Goal: Information Seeking & Learning: Learn about a topic

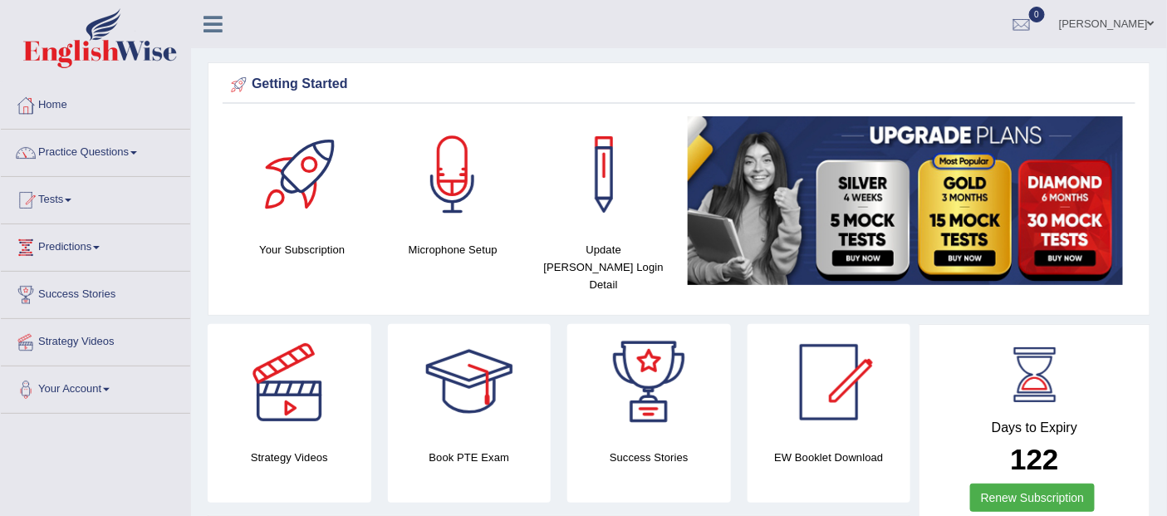
click at [76, 146] on link "Practice Questions" at bounding box center [95, 151] width 189 height 42
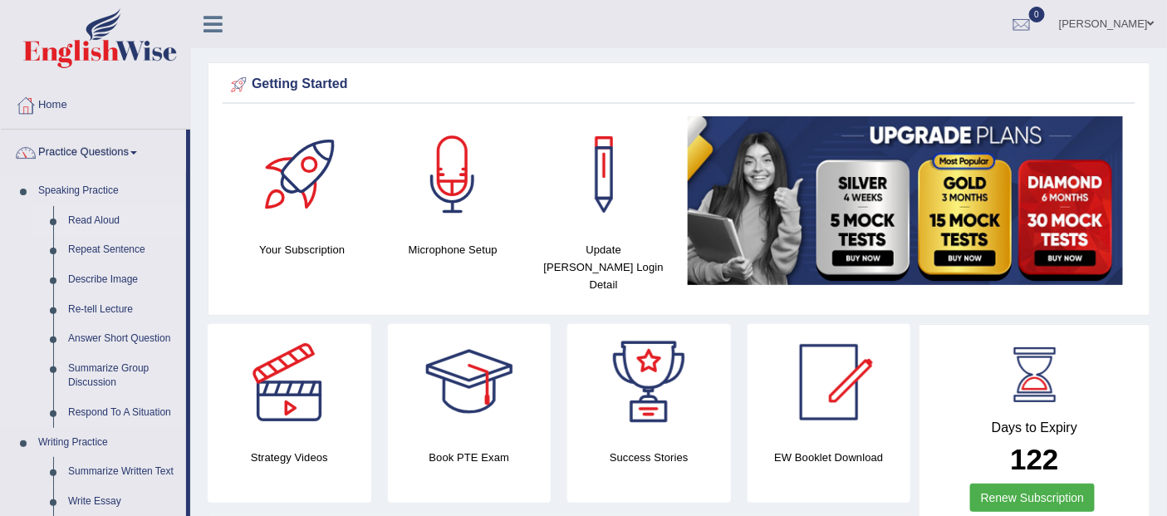
click at [84, 221] on link "Read Aloud" at bounding box center [123, 221] width 125 height 30
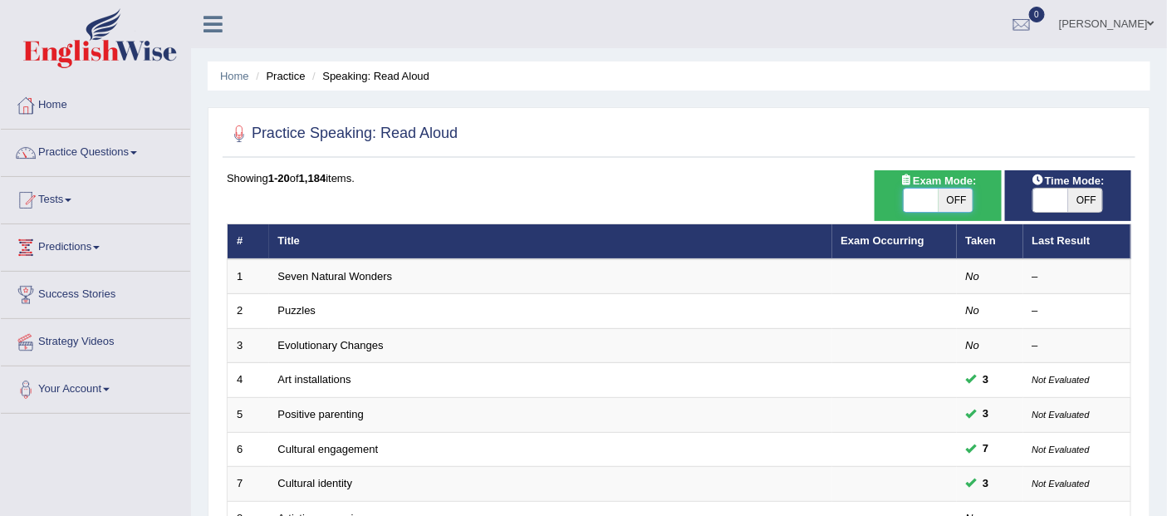
click at [914, 200] on span at bounding box center [921, 200] width 35 height 23
checkbox input "true"
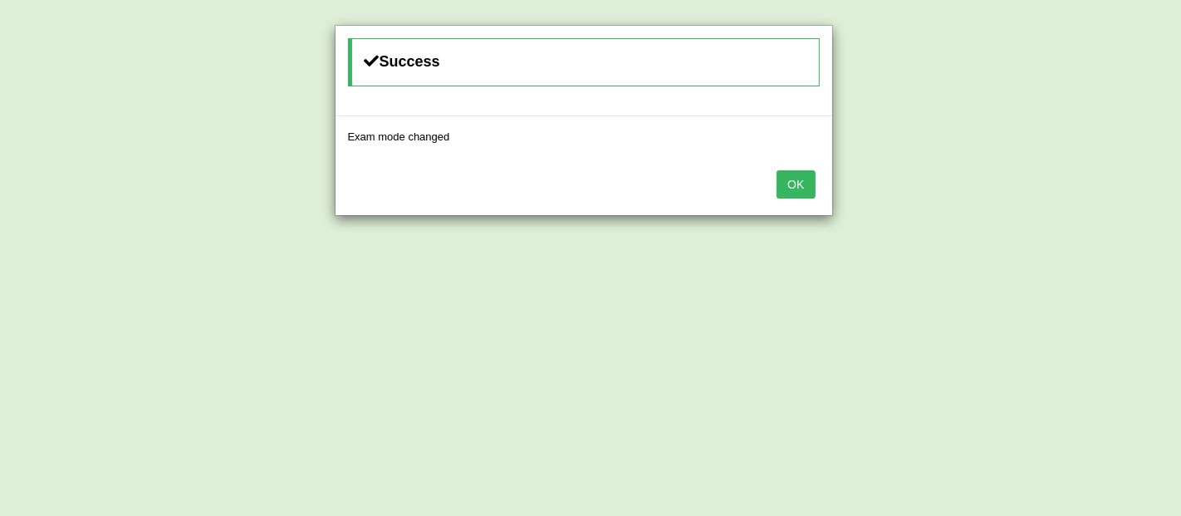
click at [794, 184] on button "OK" at bounding box center [796, 184] width 38 height 28
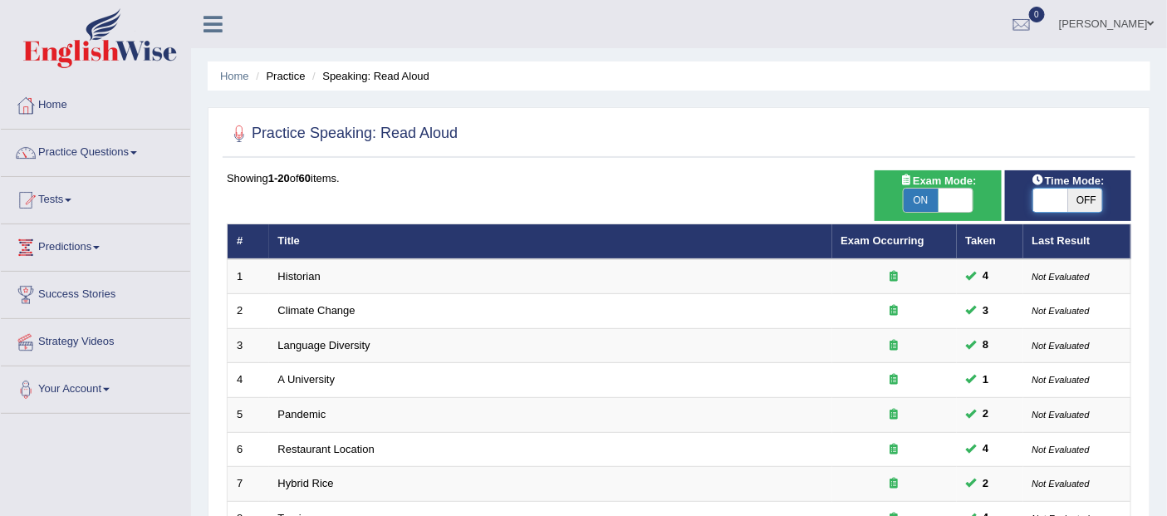
click at [1051, 195] on span at bounding box center [1050, 200] width 35 height 23
checkbox input "true"
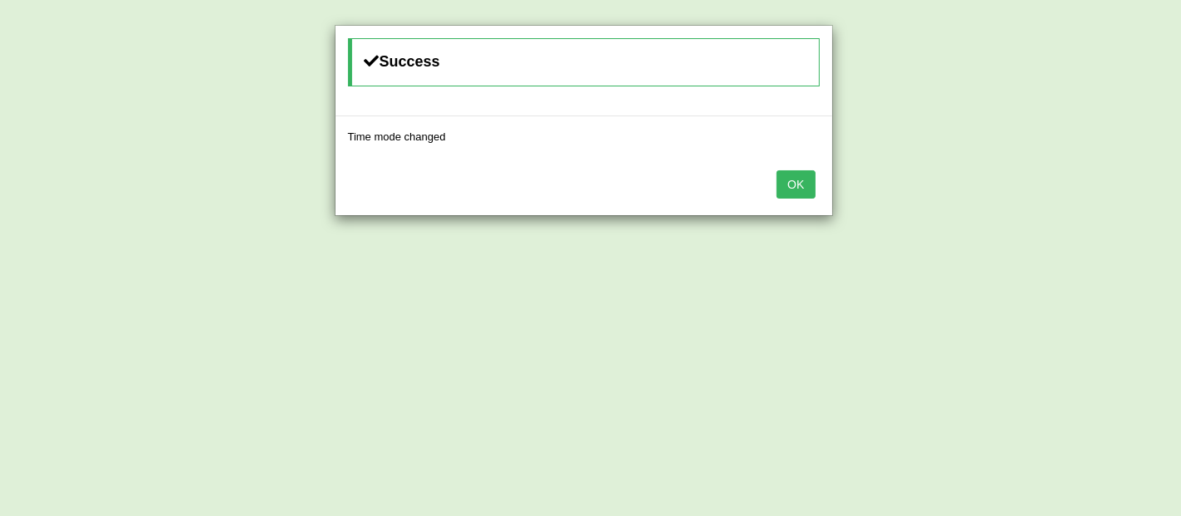
click at [804, 185] on button "OK" at bounding box center [796, 184] width 38 height 28
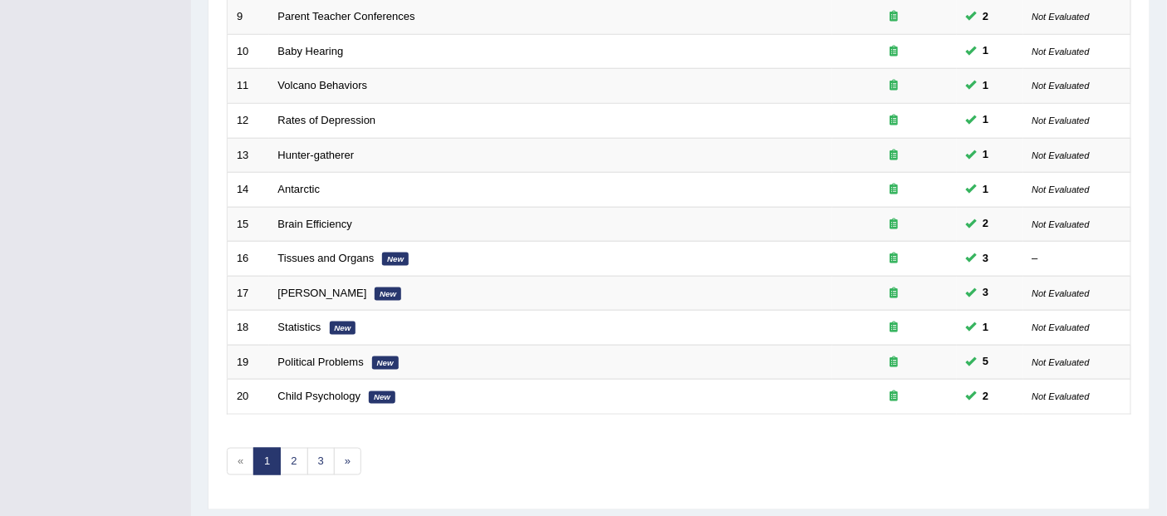
scroll to position [572, 0]
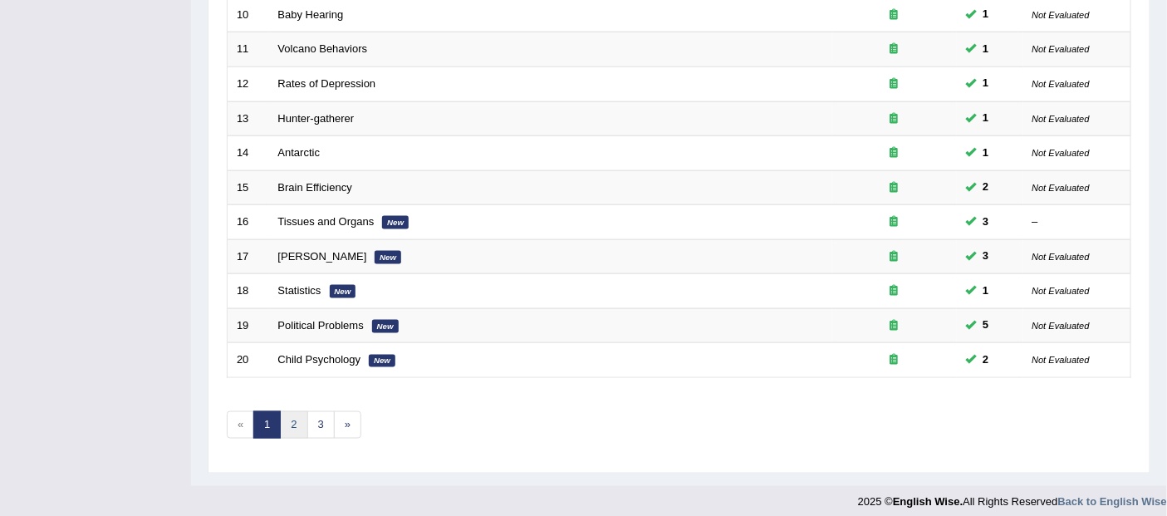
click at [291, 413] on link "2" at bounding box center [293, 424] width 27 height 27
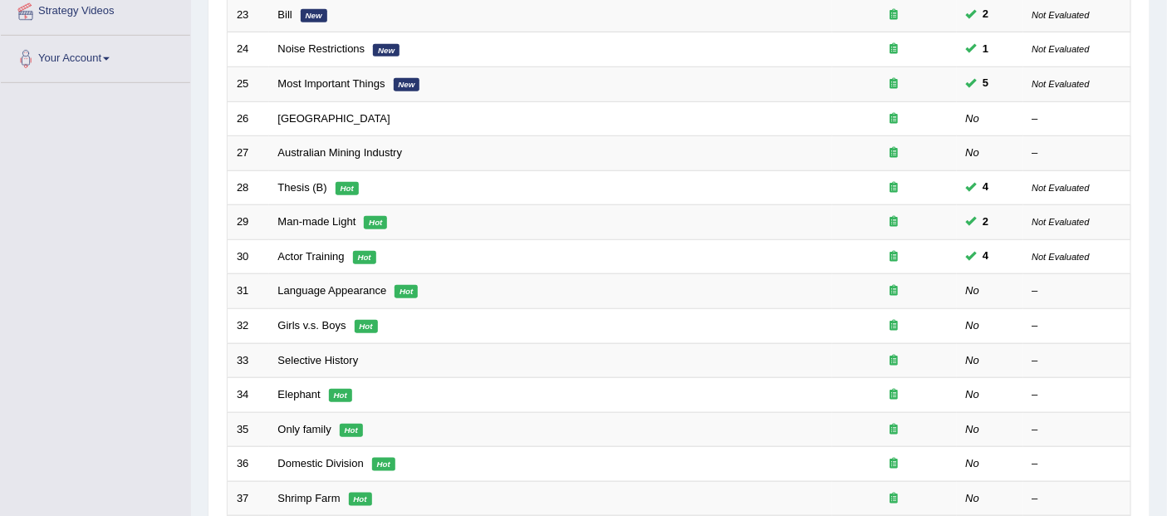
scroll to position [320, 0]
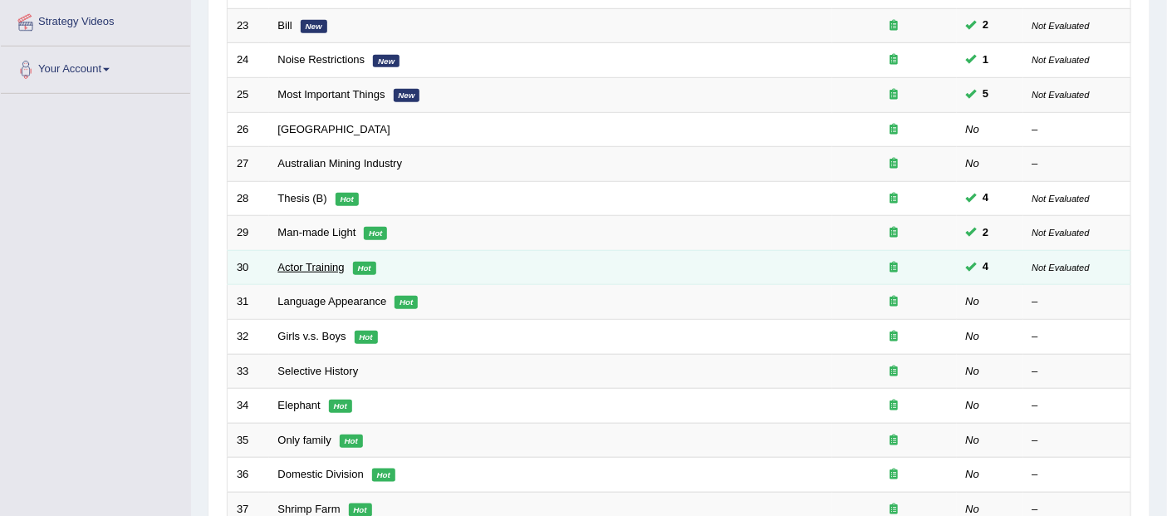
click at [309, 264] on link "Actor Training" at bounding box center [311, 267] width 66 height 12
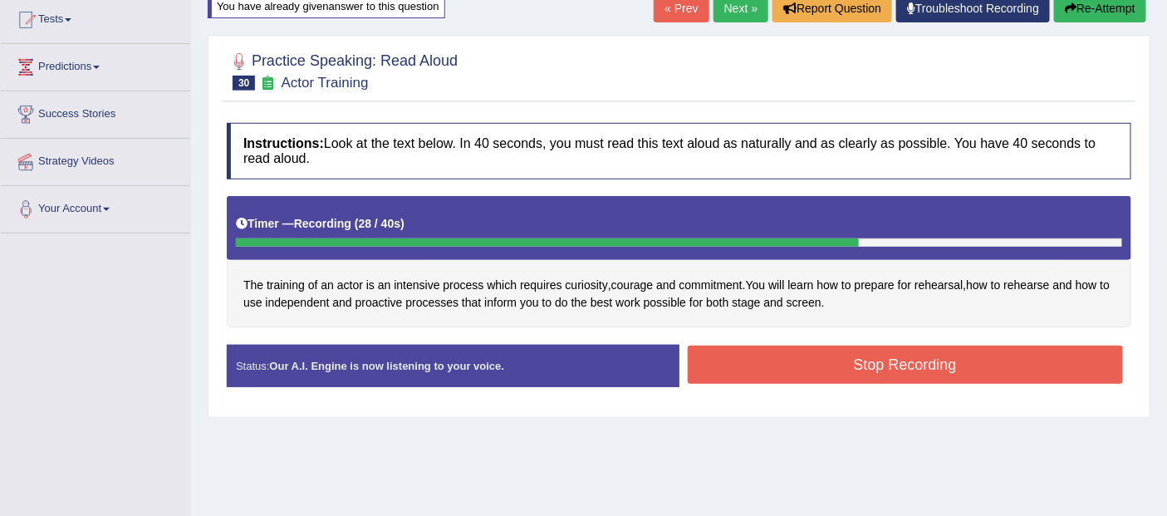
scroll to position [189, 0]
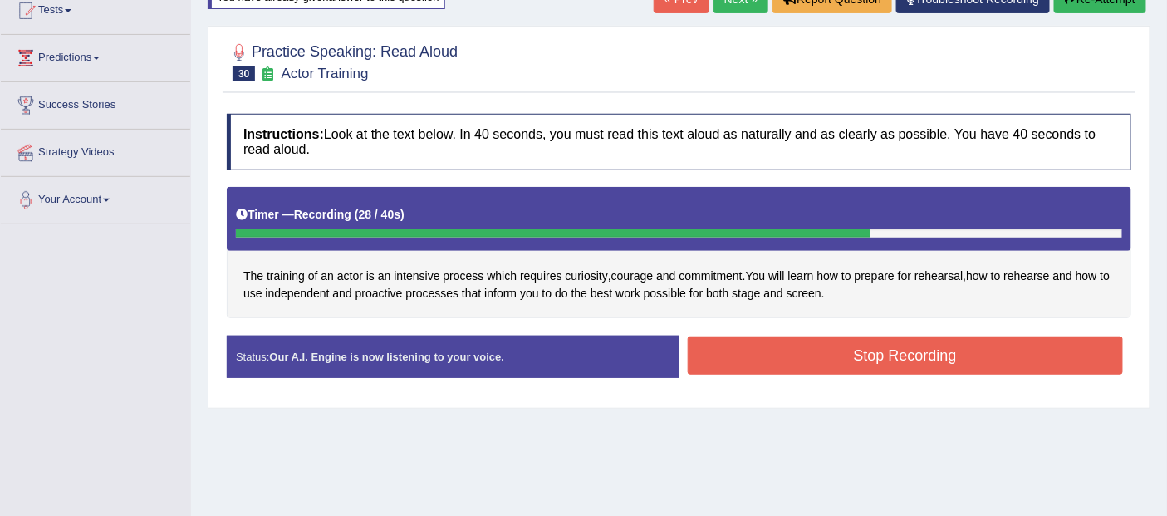
click at [930, 351] on button "Stop Recording" at bounding box center [906, 355] width 436 height 38
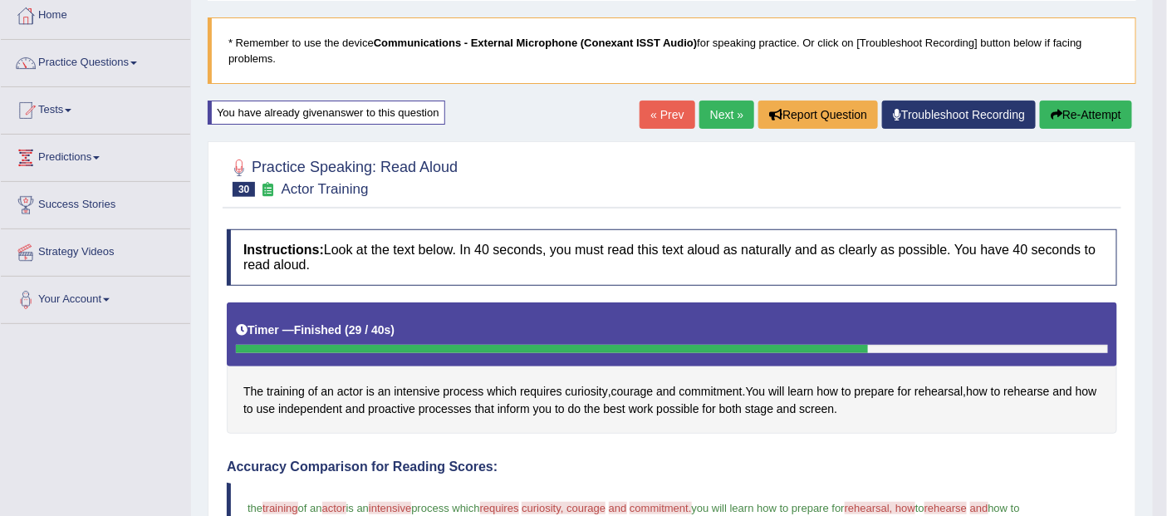
scroll to position [0, 0]
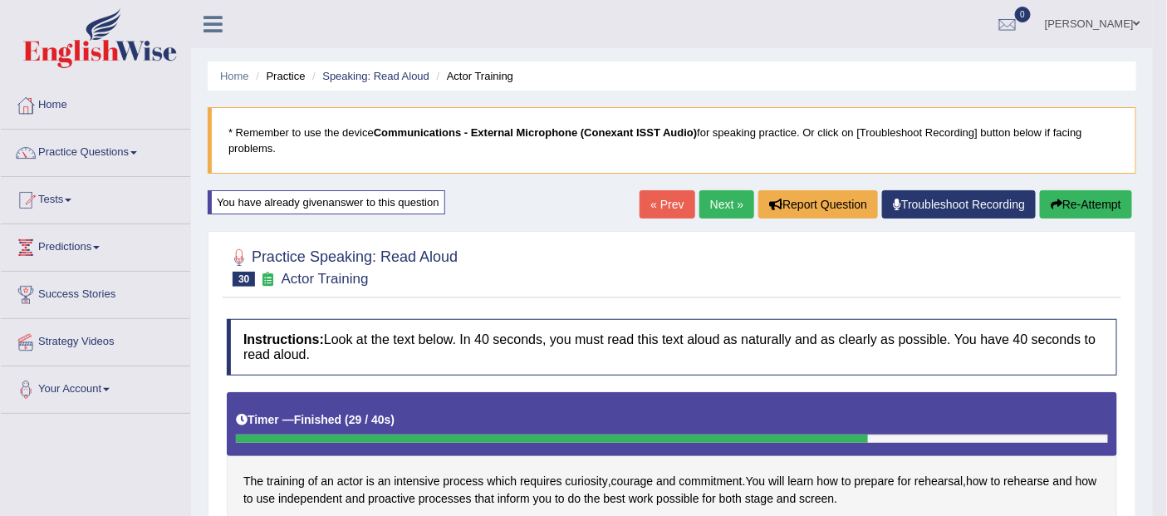
click at [723, 199] on link "Next »" at bounding box center [726, 204] width 55 height 28
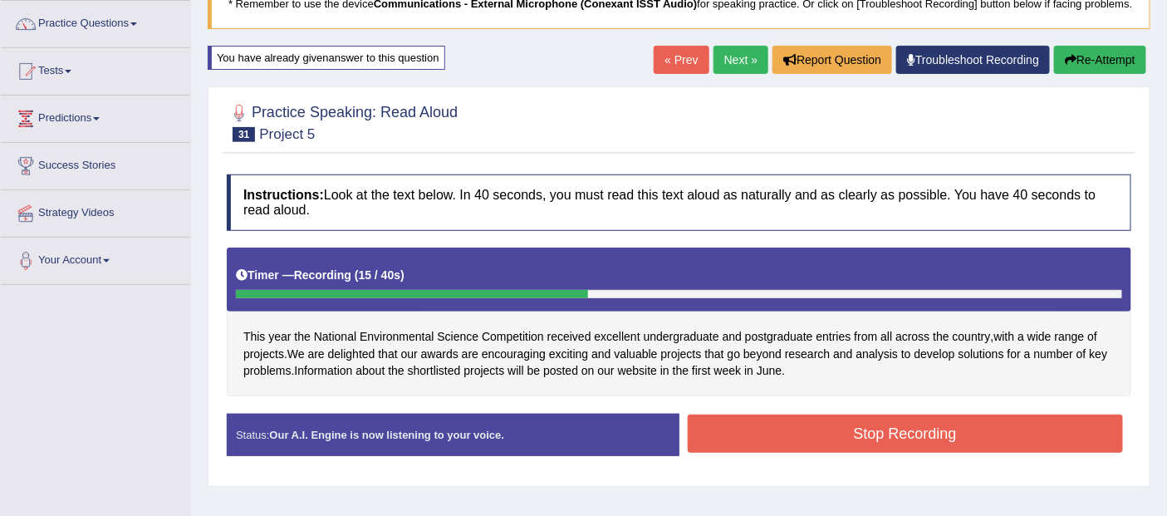
scroll to position [154, 0]
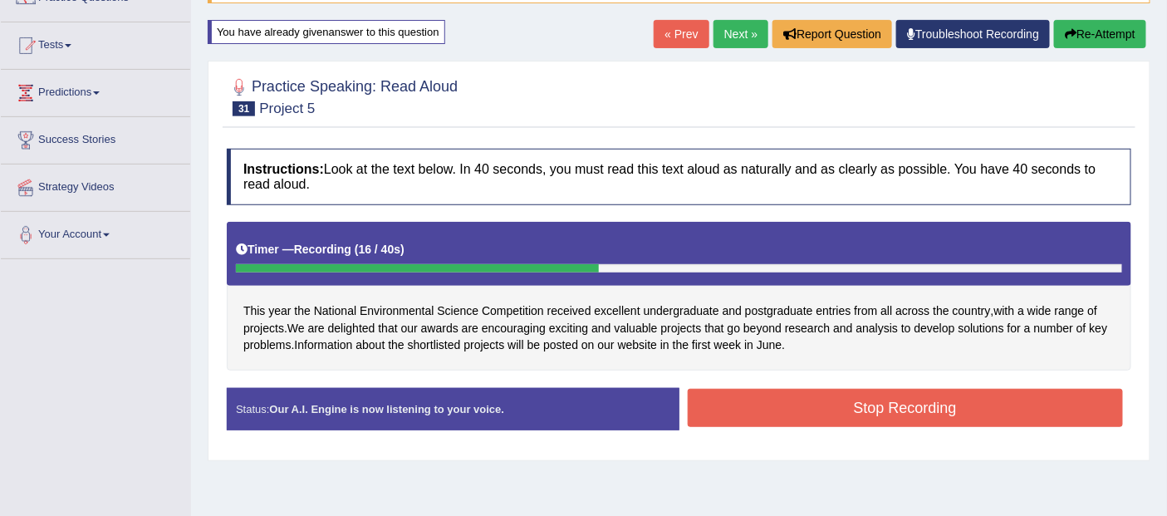
click at [934, 400] on button "Stop Recording" at bounding box center [906, 408] width 436 height 38
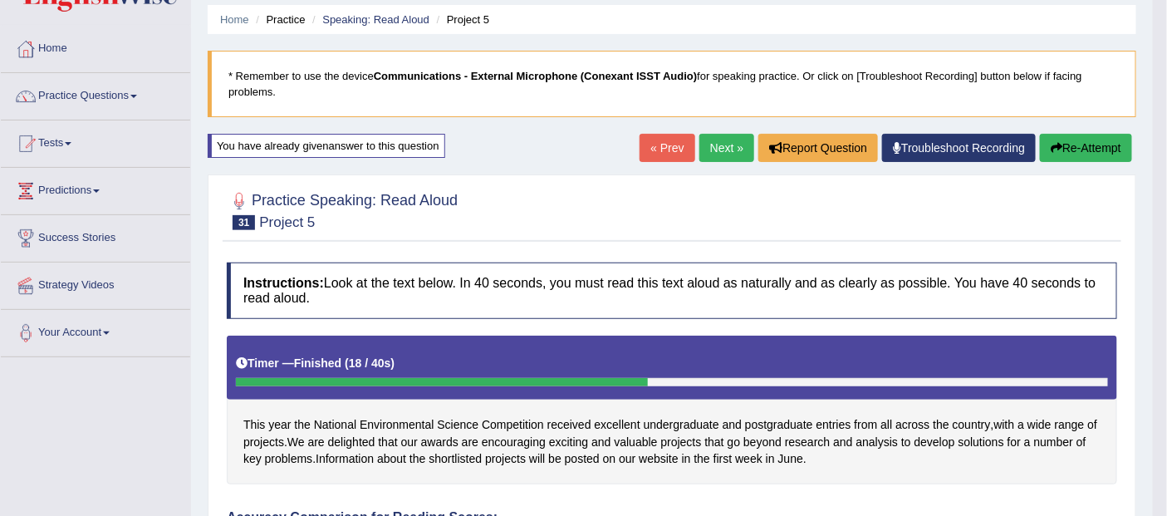
scroll to position [56, 0]
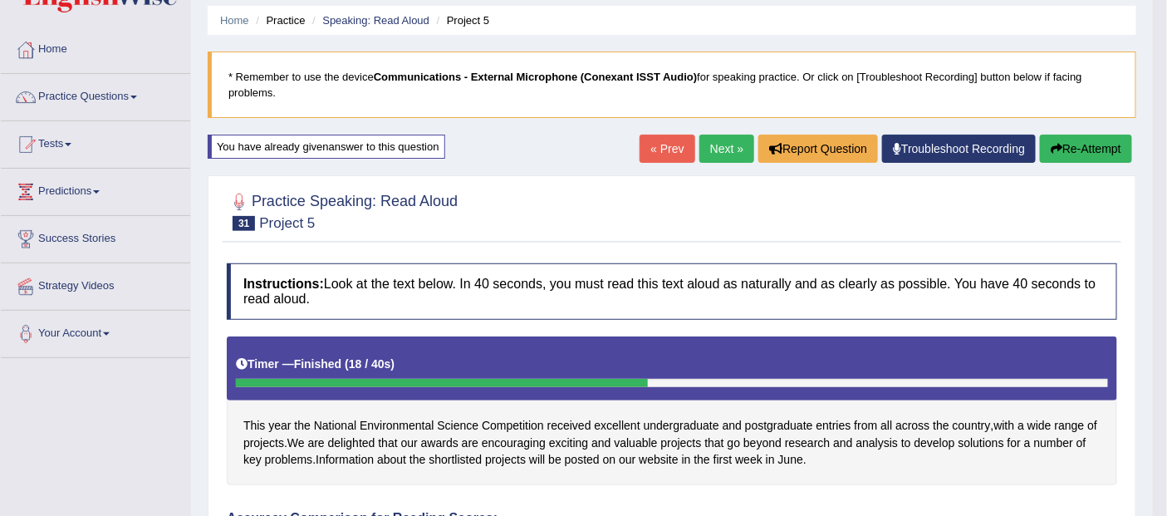
click at [1077, 147] on button "Re-Attempt" at bounding box center [1086, 149] width 92 height 28
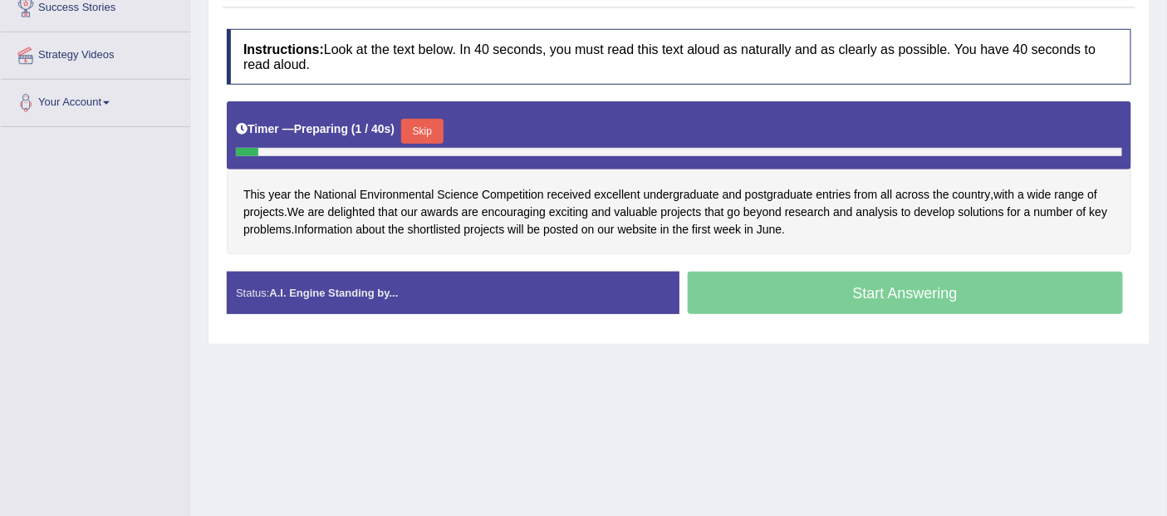
scroll to position [355, 0]
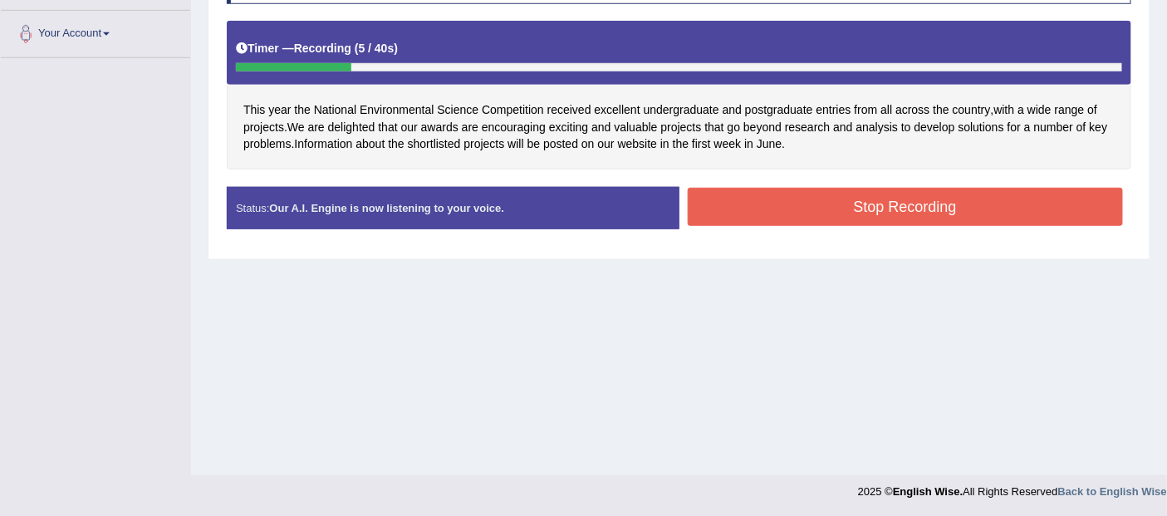
click at [916, 203] on button "Stop Recording" at bounding box center [906, 207] width 436 height 38
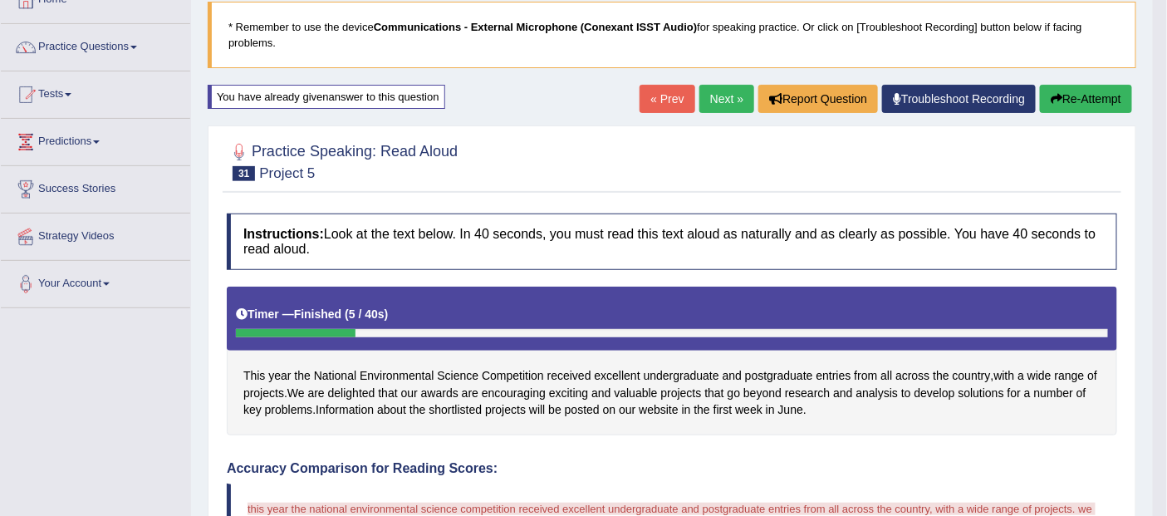
scroll to position [86, 0]
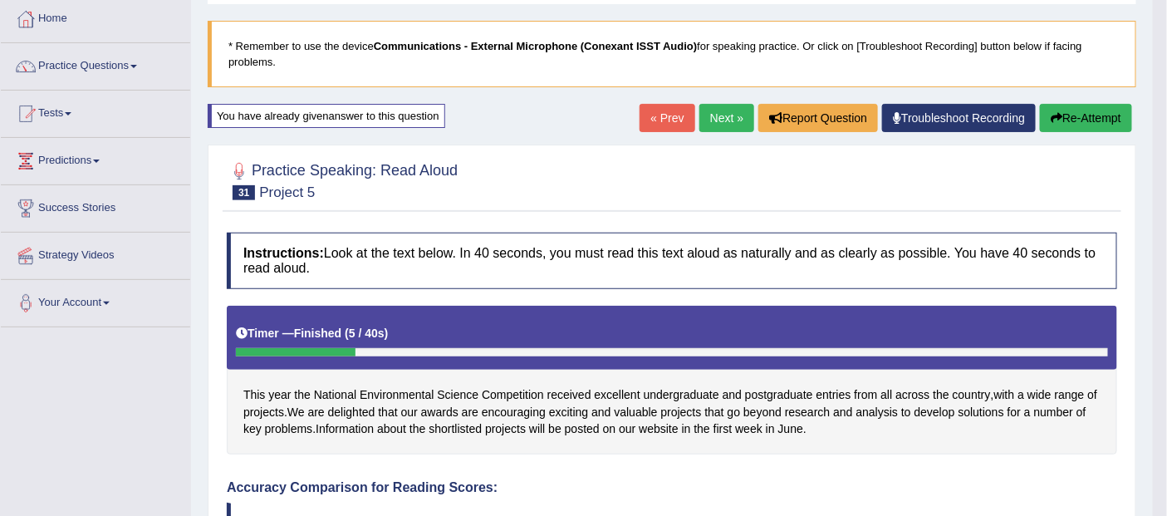
click at [1081, 124] on button "Re-Attempt" at bounding box center [1086, 118] width 92 height 28
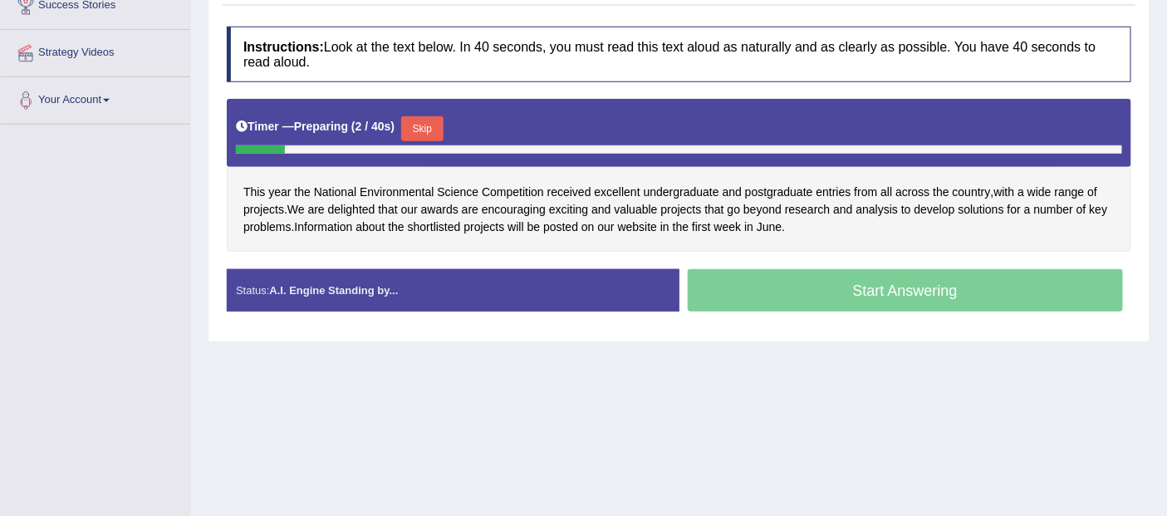
scroll to position [306, 0]
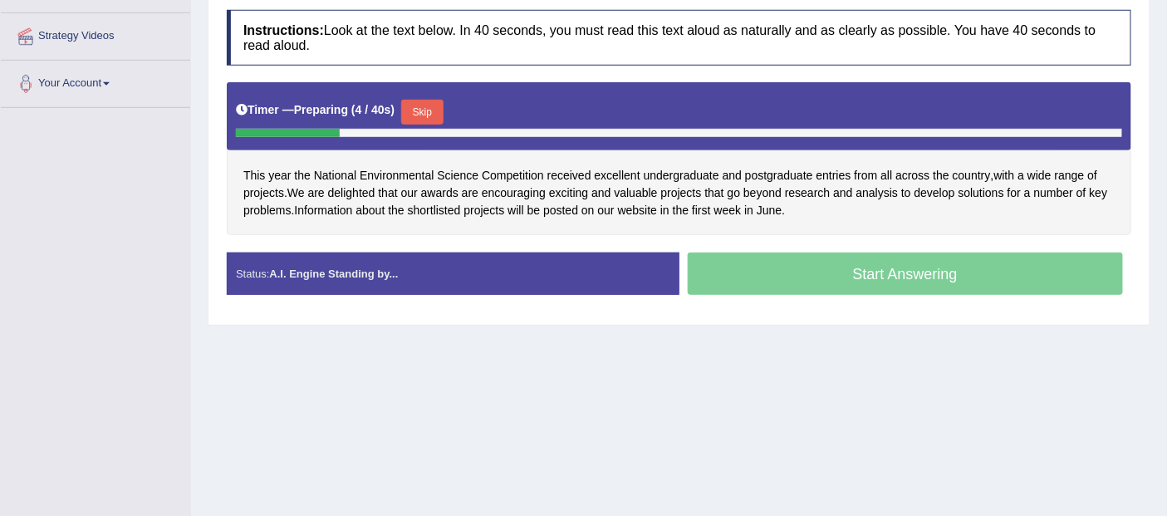
click at [428, 102] on button "Skip" at bounding box center [422, 112] width 42 height 25
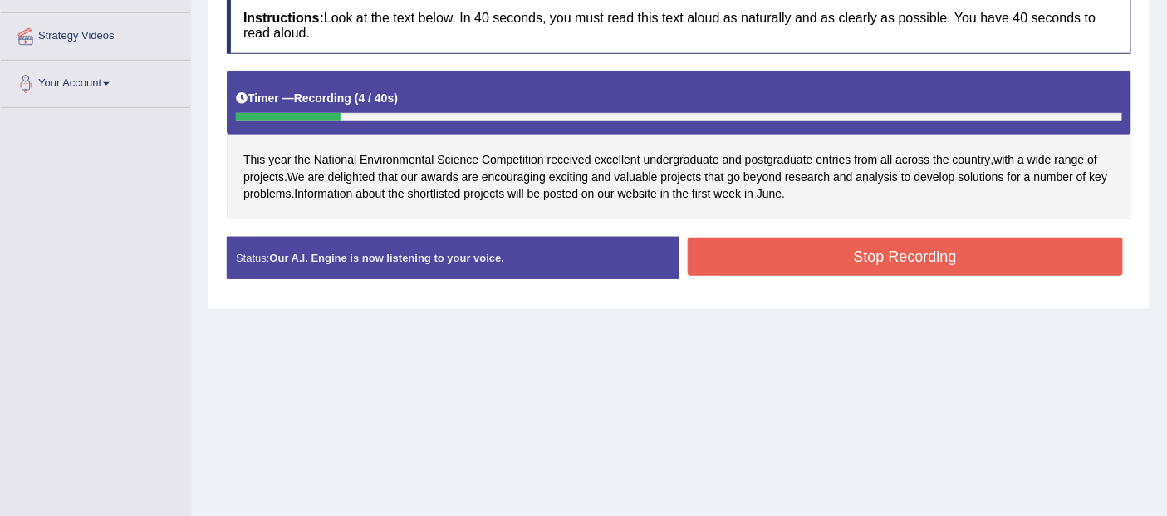
click at [929, 254] on button "Stop Recording" at bounding box center [906, 257] width 436 height 38
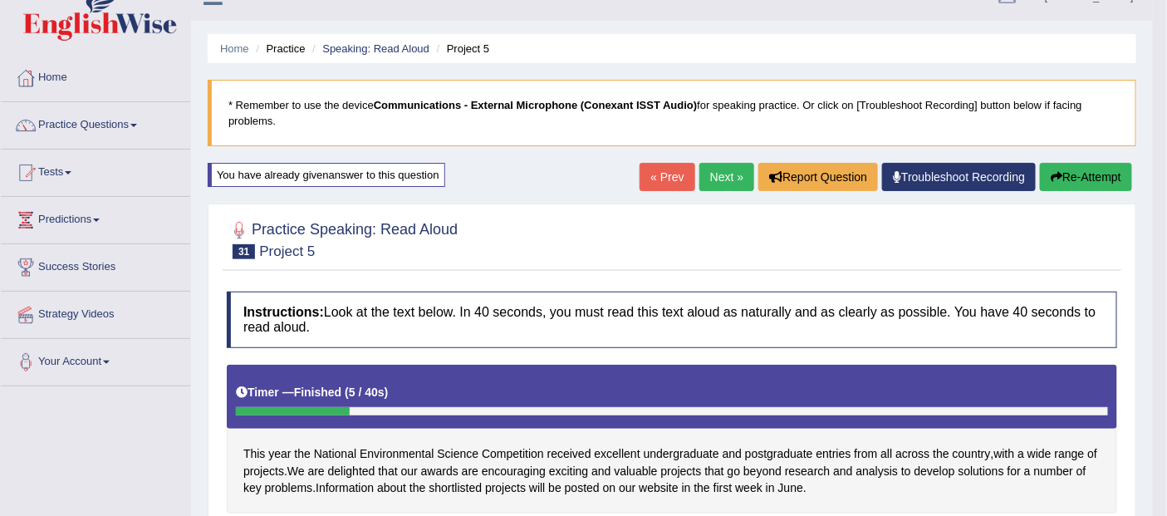
scroll to position [0, 0]
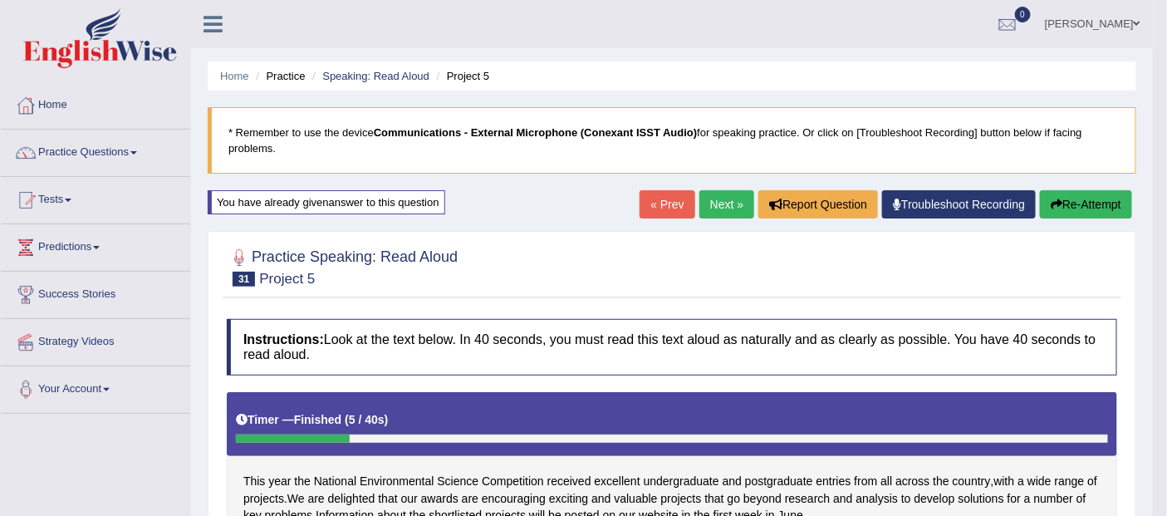
click at [103, 149] on link "Practice Questions" at bounding box center [95, 151] width 189 height 42
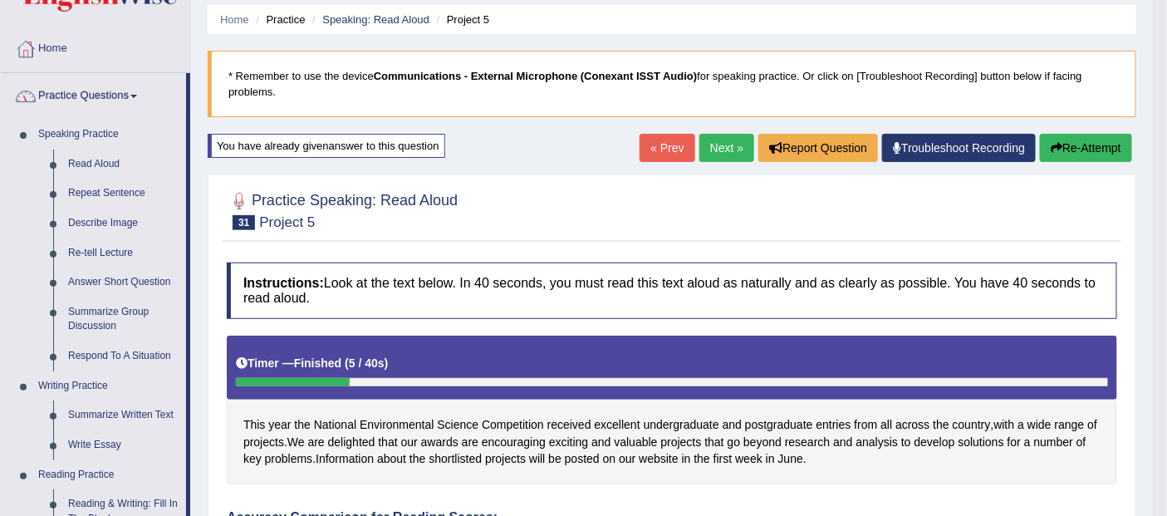
scroll to position [81, 0]
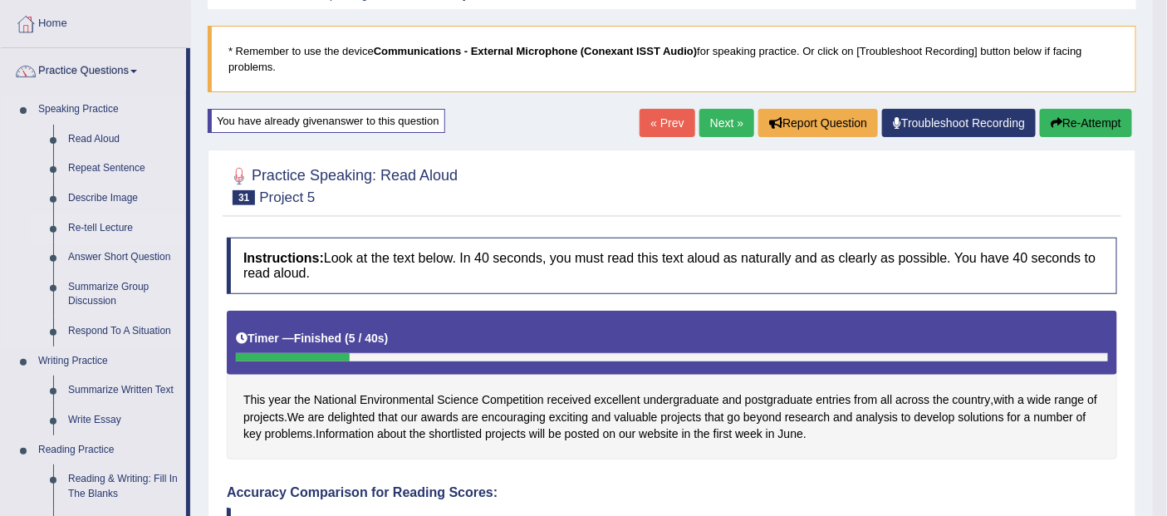
click at [116, 230] on link "Re-tell Lecture" at bounding box center [123, 228] width 125 height 30
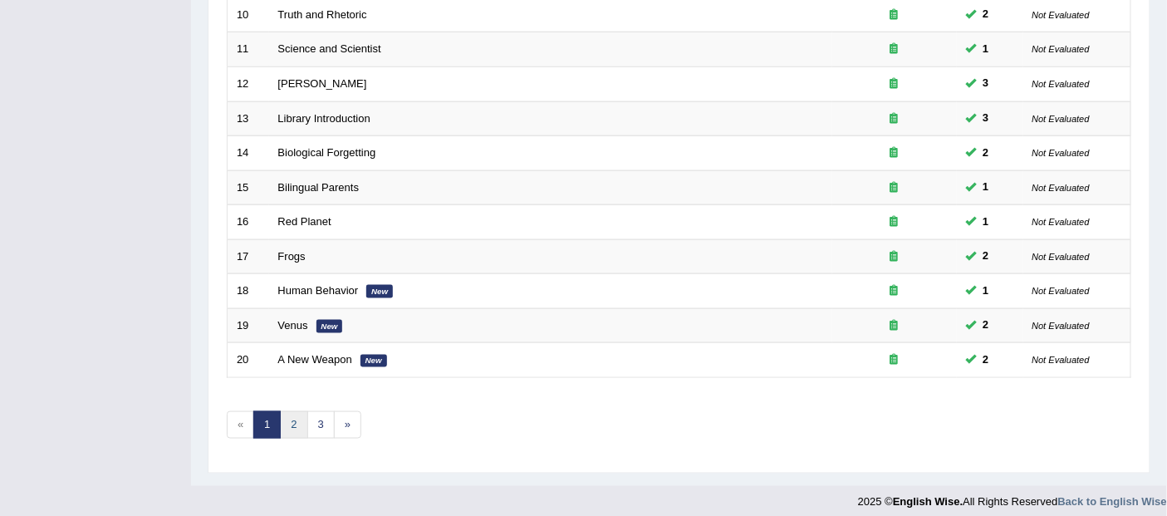
click at [291, 414] on link "2" at bounding box center [293, 424] width 27 height 27
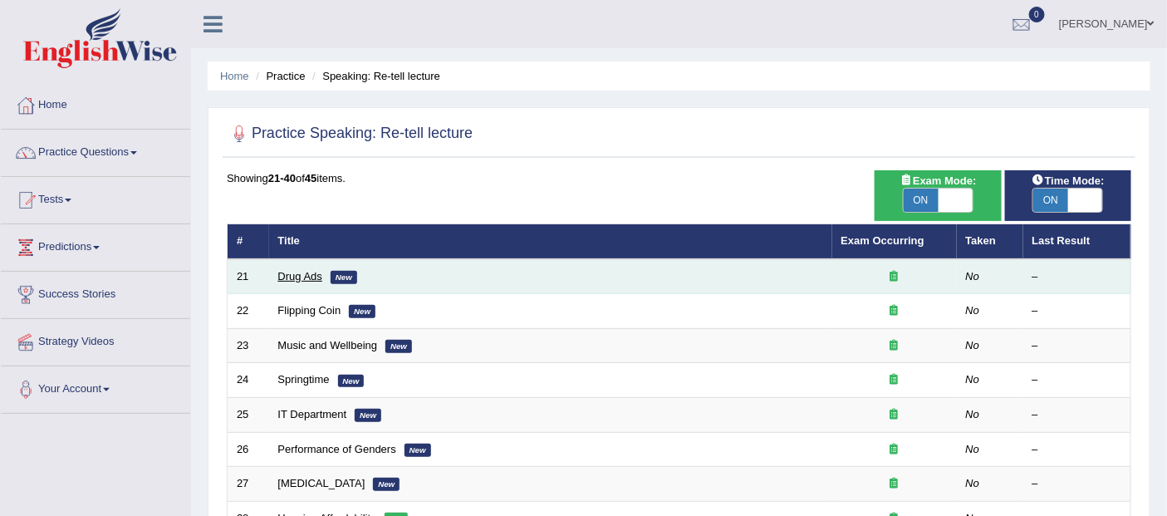
click at [297, 272] on link "Drug Ads" at bounding box center [300, 276] width 44 height 12
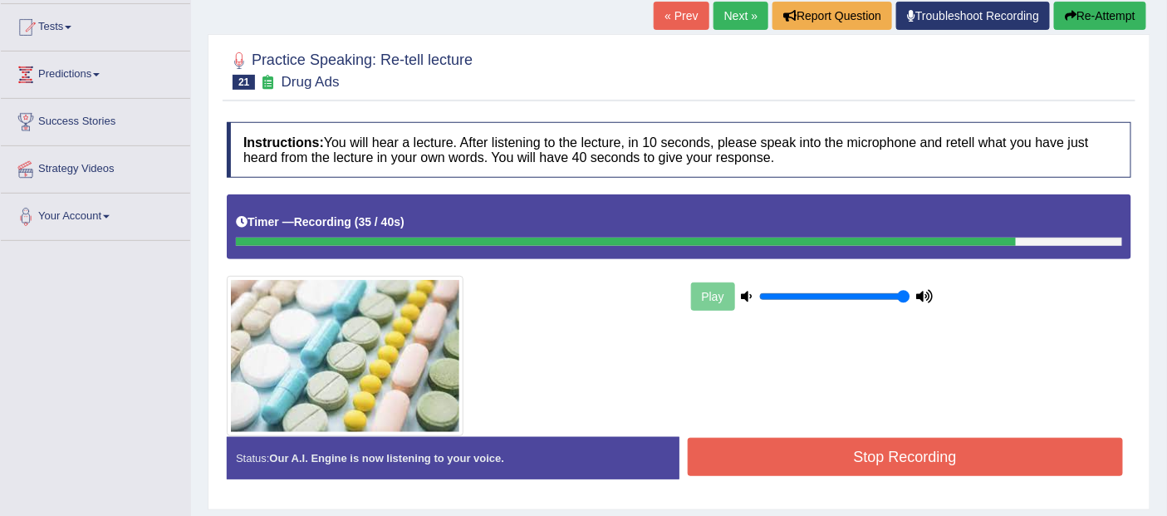
scroll to position [181, 0]
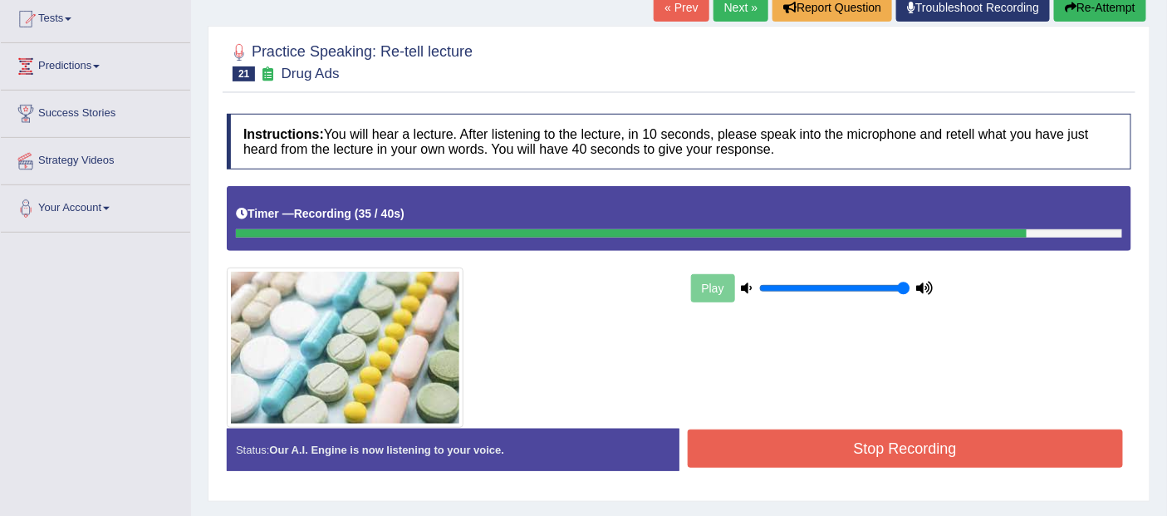
click at [930, 437] on button "Stop Recording" at bounding box center [906, 448] width 436 height 38
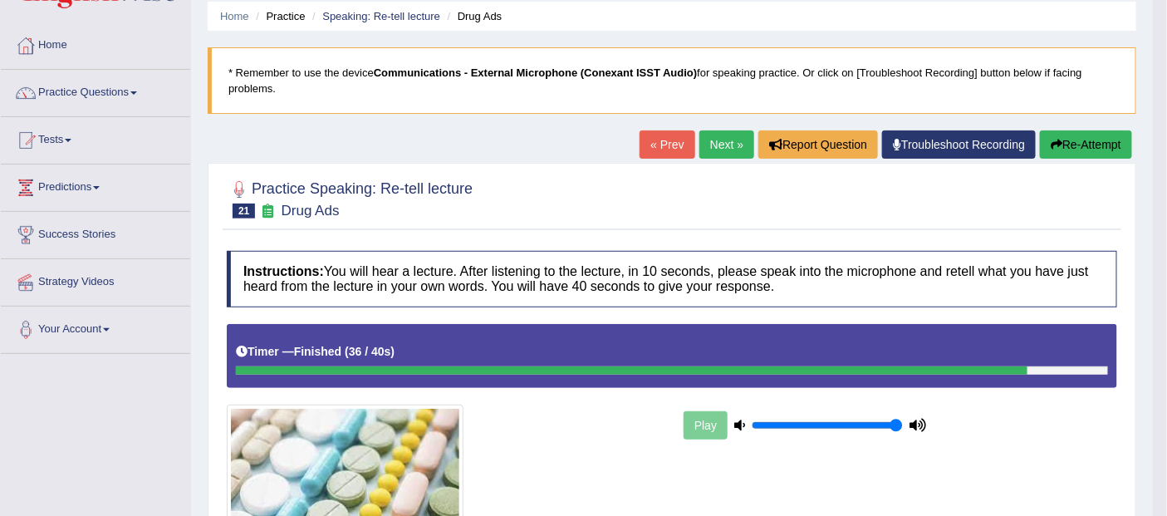
scroll to position [0, 0]
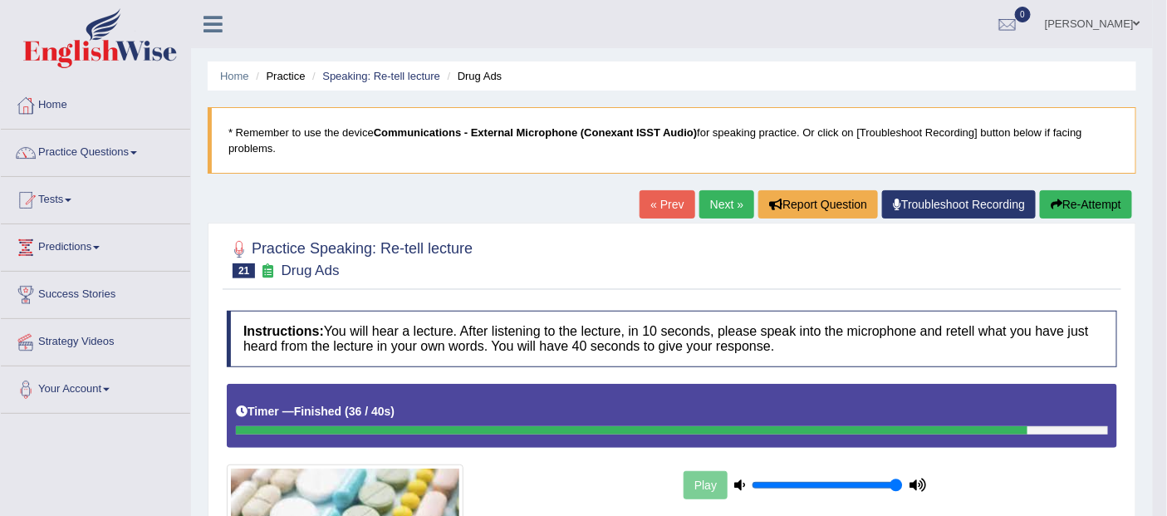
click at [1138, 24] on span at bounding box center [1137, 23] width 7 height 11
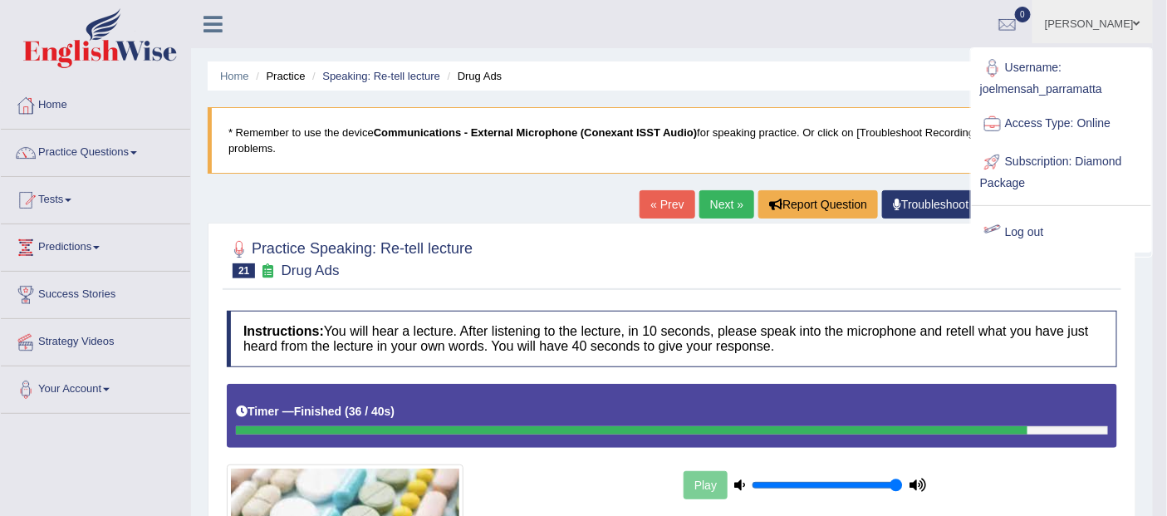
click at [1027, 226] on link "Log out" at bounding box center [1061, 232] width 179 height 38
